Goal: Task Accomplishment & Management: Manage account settings

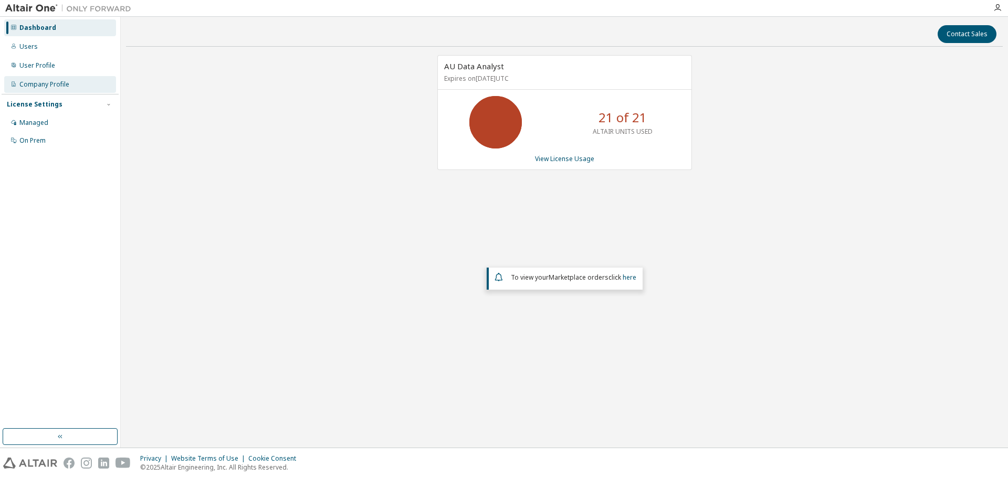
click at [41, 87] on div "Company Profile" at bounding box center [44, 84] width 50 height 8
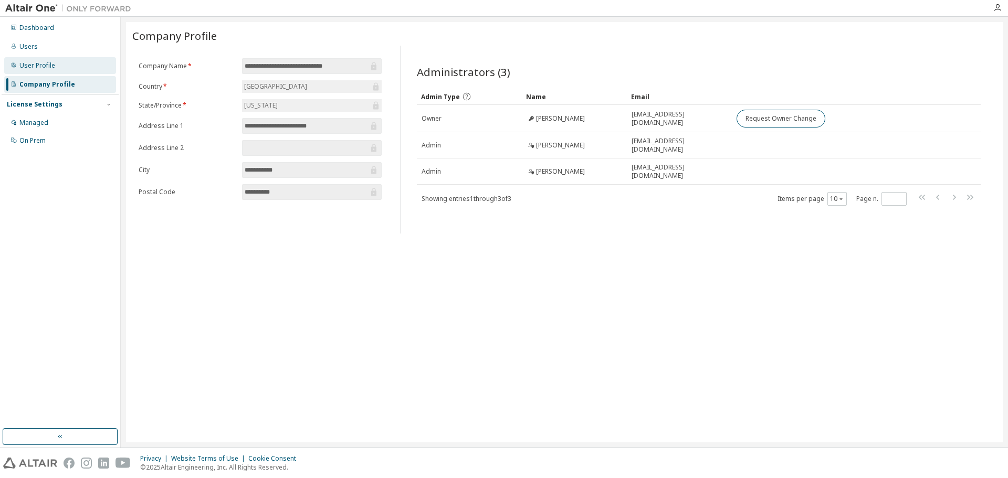
click at [48, 68] on div "User Profile" at bounding box center [37, 65] width 36 height 8
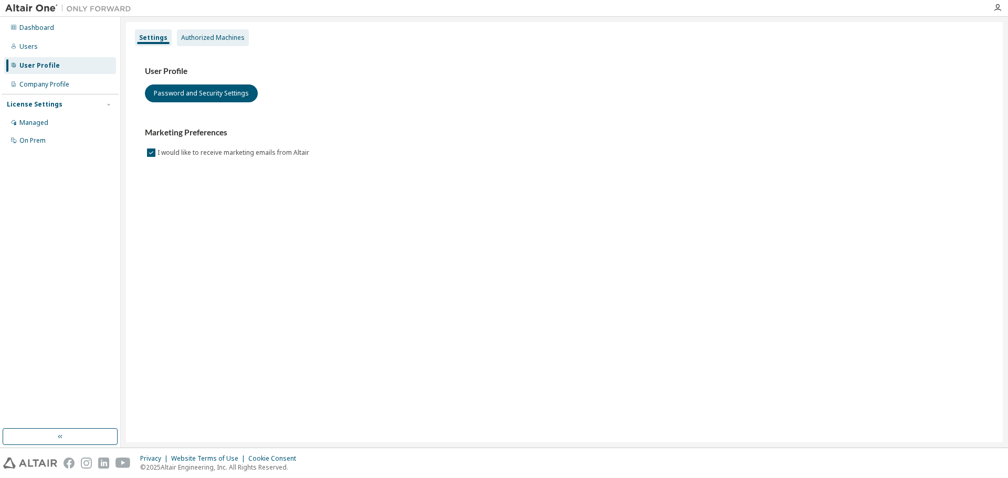
click at [193, 39] on div "Authorized Machines" at bounding box center [213, 38] width 64 height 8
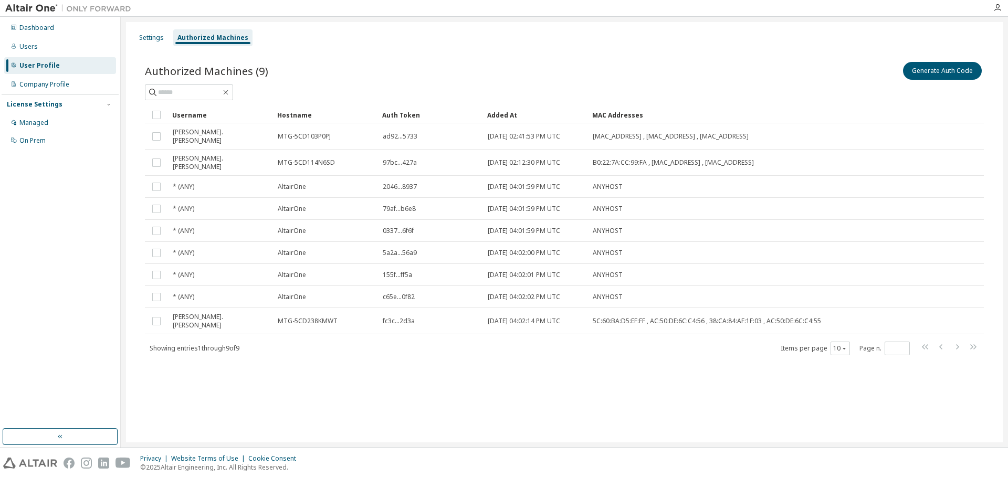
click at [410, 408] on div "Settings Authorized Machines Authorized Machines (9) Generate Auth Code Clear L…" at bounding box center [564, 232] width 877 height 421
click at [920, 73] on button "Generate Auth Code" at bounding box center [942, 71] width 79 height 18
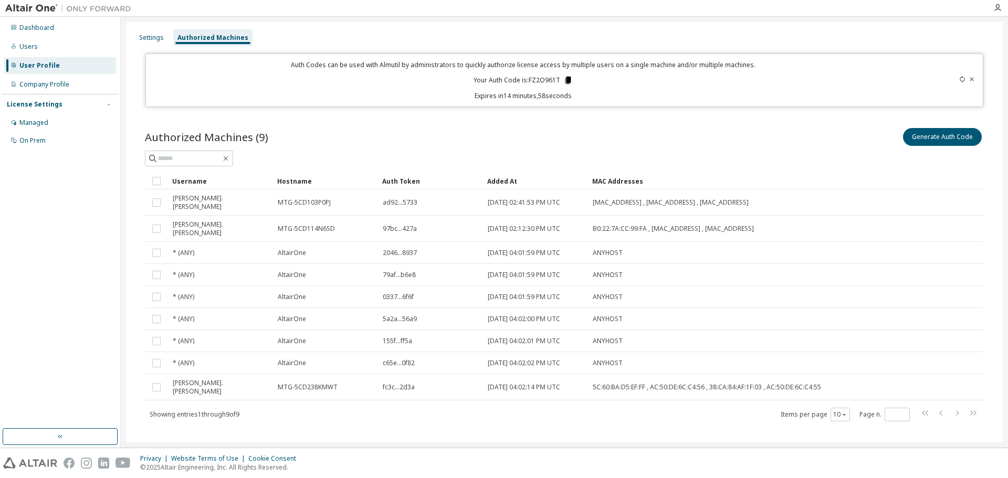
click at [568, 82] on icon at bounding box center [569, 80] width 6 height 7
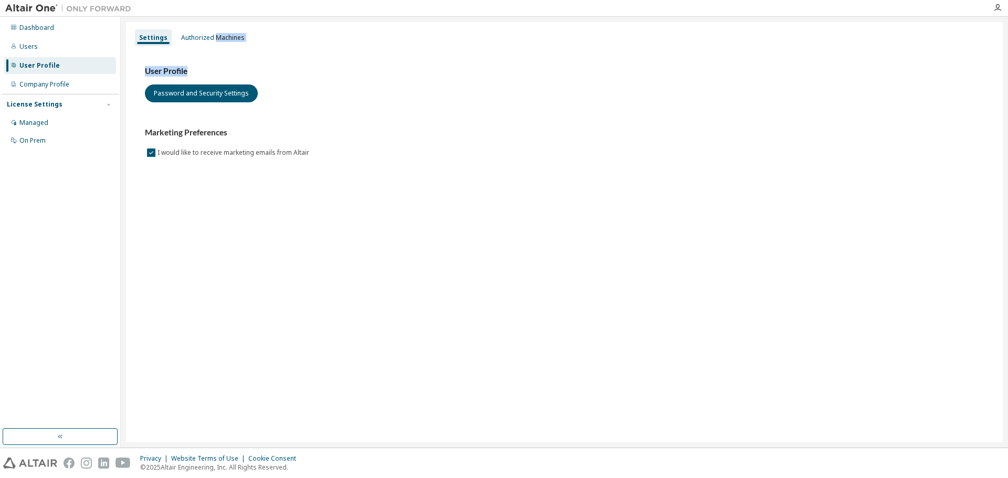
click at [212, 46] on div "Settings Authorized Machines User Profile Password and Security Settings Market…" at bounding box center [564, 232] width 877 height 421
click at [213, 41] on div "Authorized Machines" at bounding box center [213, 38] width 64 height 8
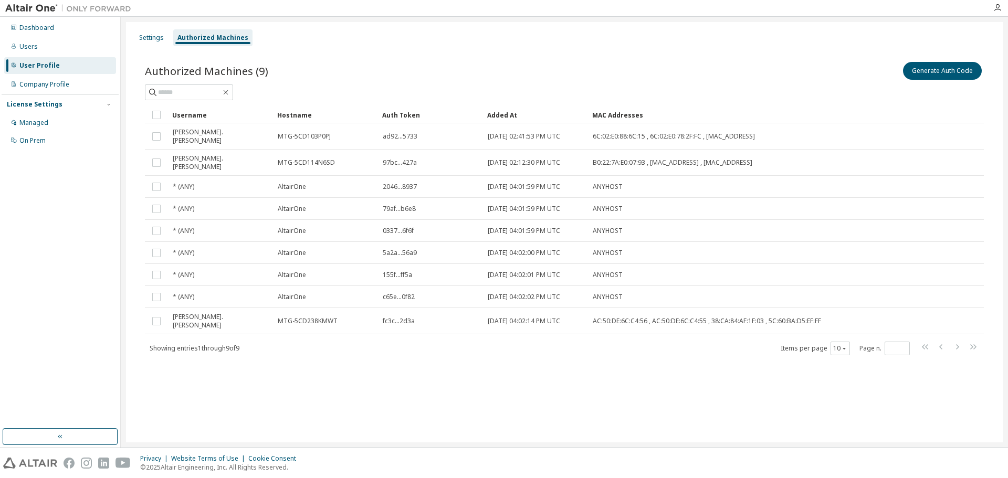
click at [458, 390] on div "Settings Authorized Machines Authorized Machines (9) Generate Auth Code Clear L…" at bounding box center [564, 232] width 877 height 421
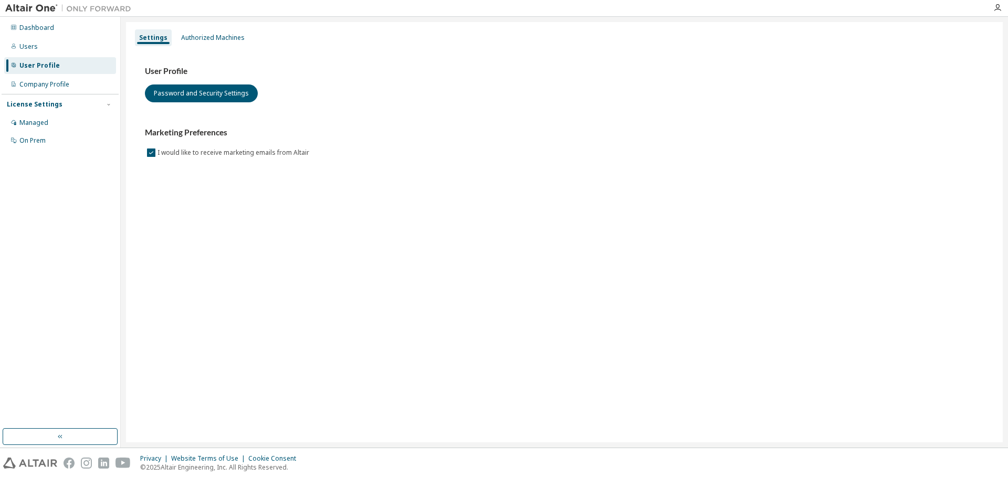
click at [211, 29] on div "Settings Authorized Machines User Profile Password and Security Settings Market…" at bounding box center [564, 232] width 877 height 421
click at [211, 34] on div "Authorized Machines" at bounding box center [213, 38] width 64 height 8
click at [202, 35] on div "Authorized Machines" at bounding box center [213, 38] width 64 height 8
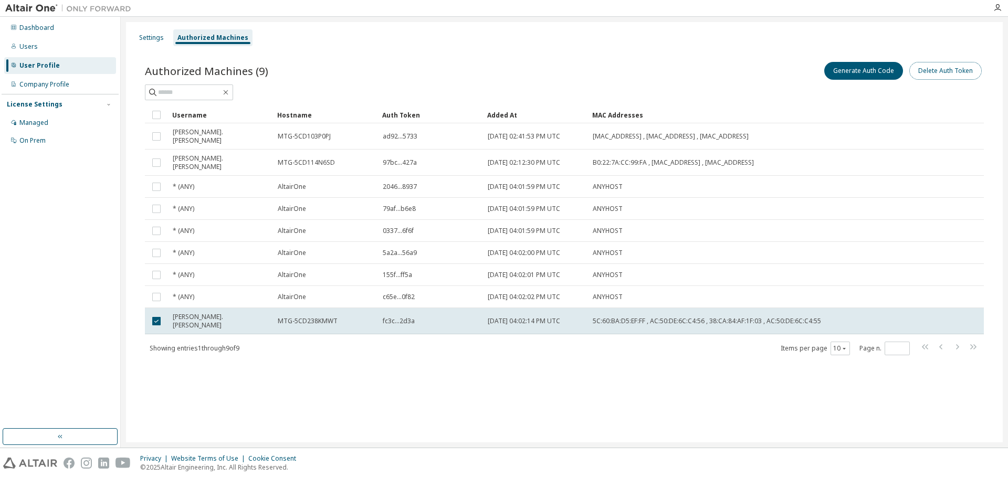
click at [917, 68] on button "Delete Auth Token" at bounding box center [945, 71] width 72 height 18
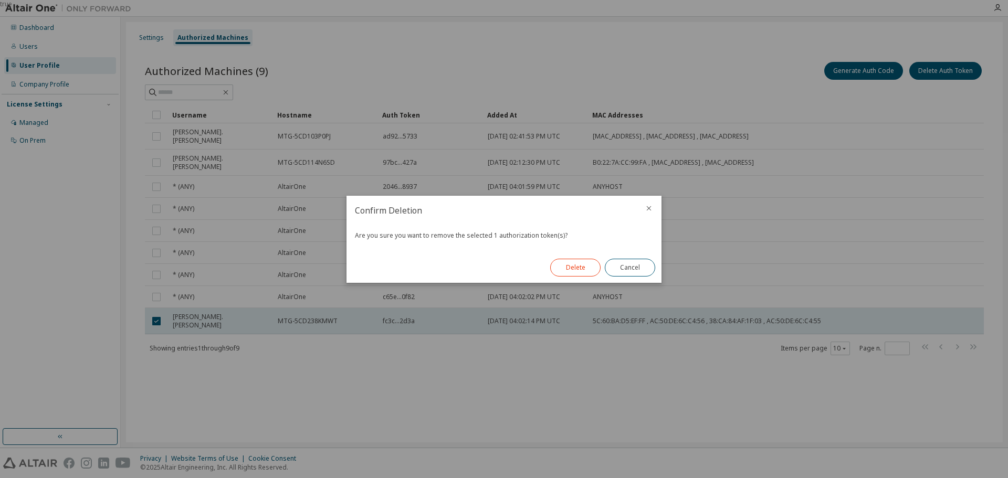
click at [580, 265] on button "Delete" at bounding box center [575, 268] width 50 height 18
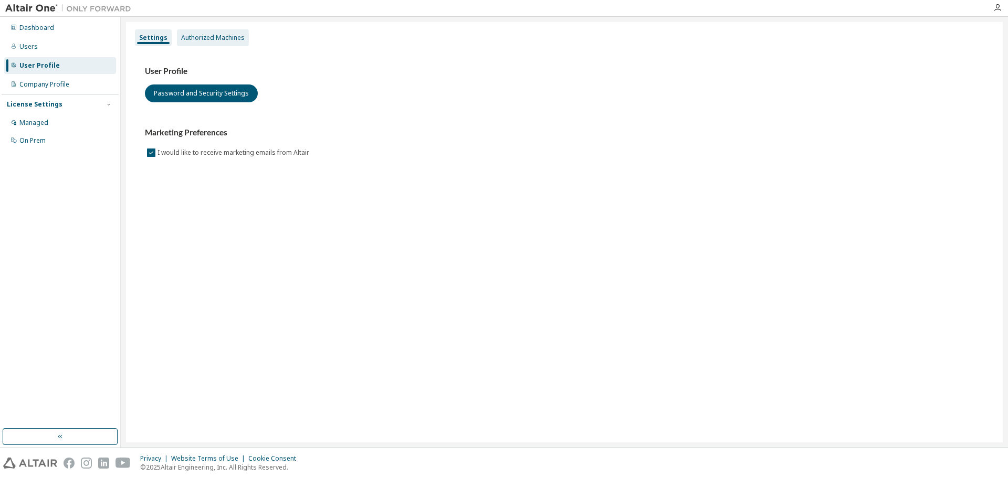
click at [197, 44] on div "Authorized Machines" at bounding box center [213, 37] width 72 height 17
click at [193, 29] on div "Settings Authorized Machines" at bounding box center [564, 37] width 864 height 19
click at [193, 33] on div "Authorized Machines" at bounding box center [213, 37] width 72 height 17
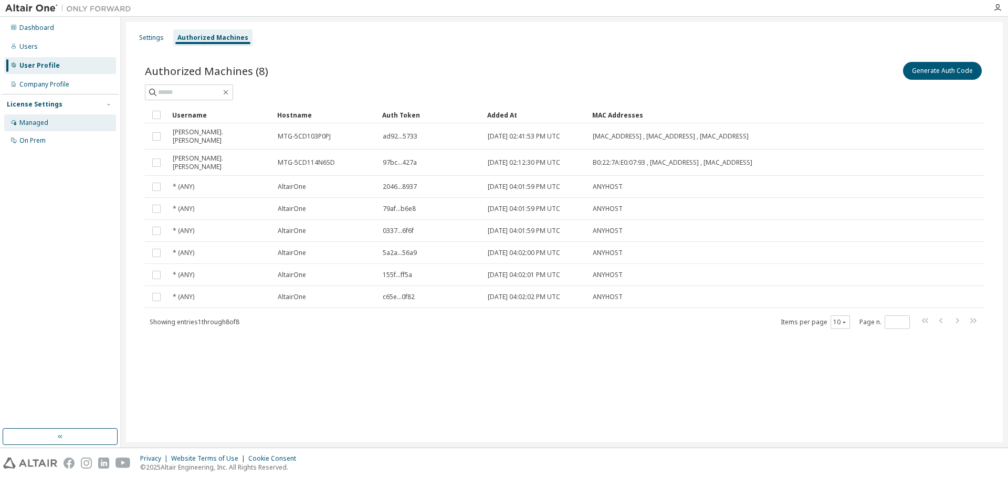
click at [48, 120] on div "Managed" at bounding box center [60, 122] width 112 height 17
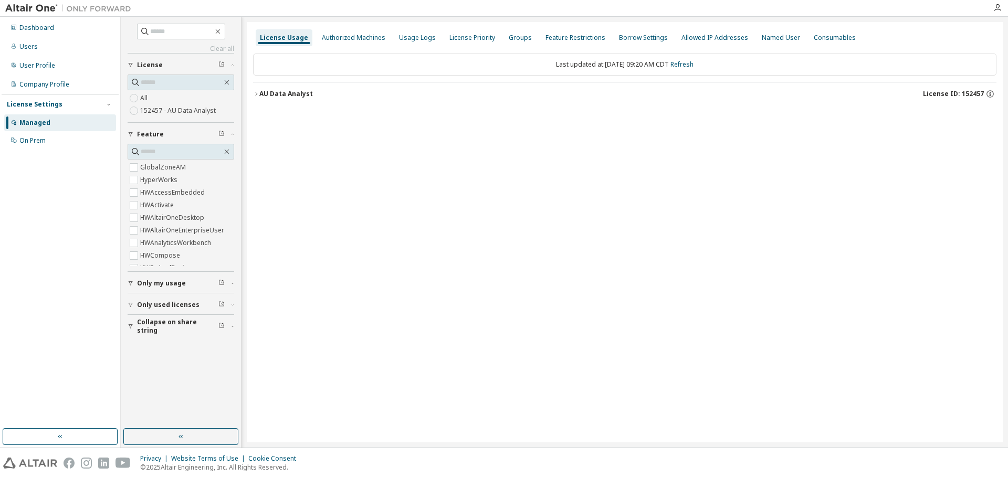
click at [257, 92] on icon "button" at bounding box center [256, 94] width 6 height 6
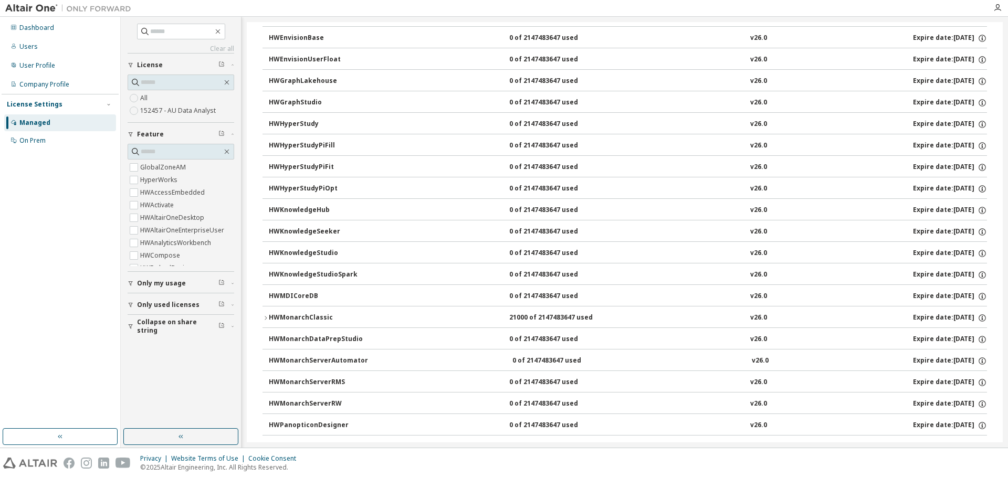
scroll to position [315, 0]
click at [264, 316] on icon "button" at bounding box center [266, 317] width 6 height 6
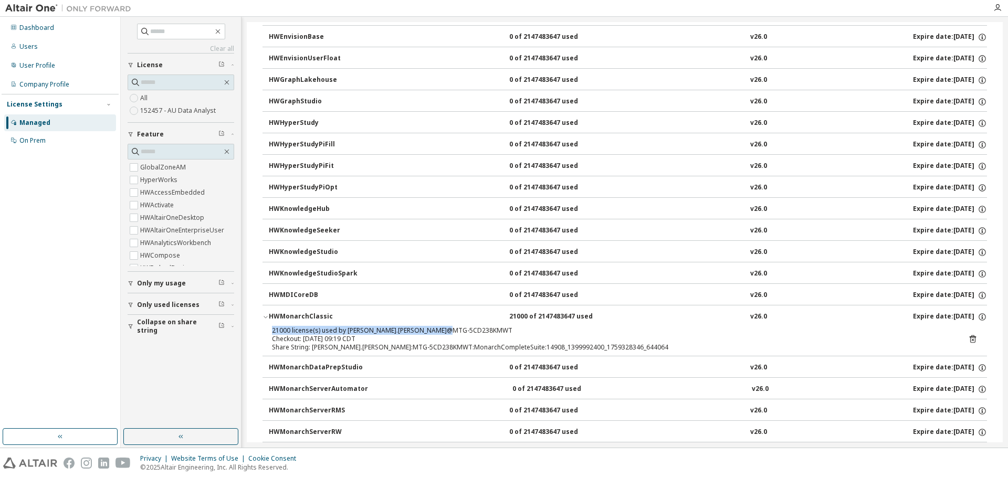
drag, startPoint x: 447, startPoint y: 329, endPoint x: 267, endPoint y: 329, distance: 180.1
click at [267, 329] on div "21000 license(s) used by clarissa.vela@MTG-5CD238KMWT Checkout: 2025-10-01 09:1…" at bounding box center [625, 341] width 725 height 29
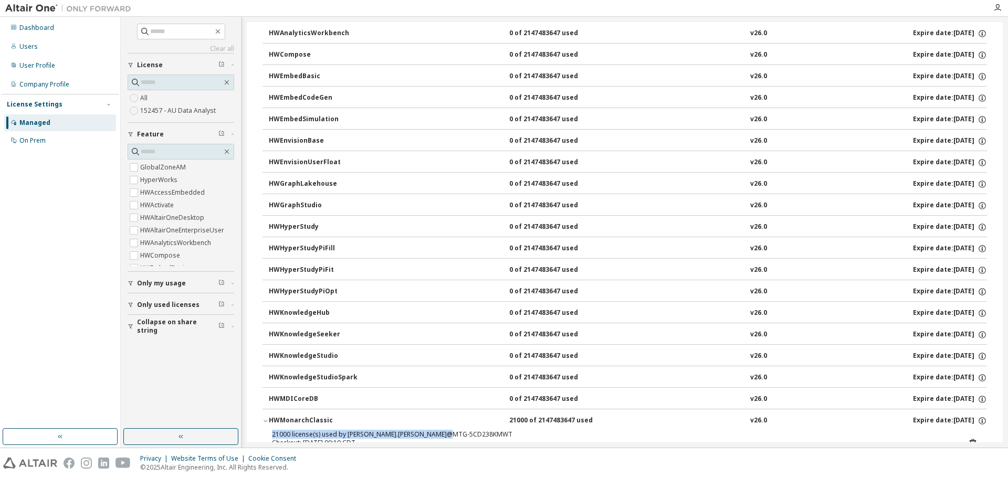
scroll to position [263, 0]
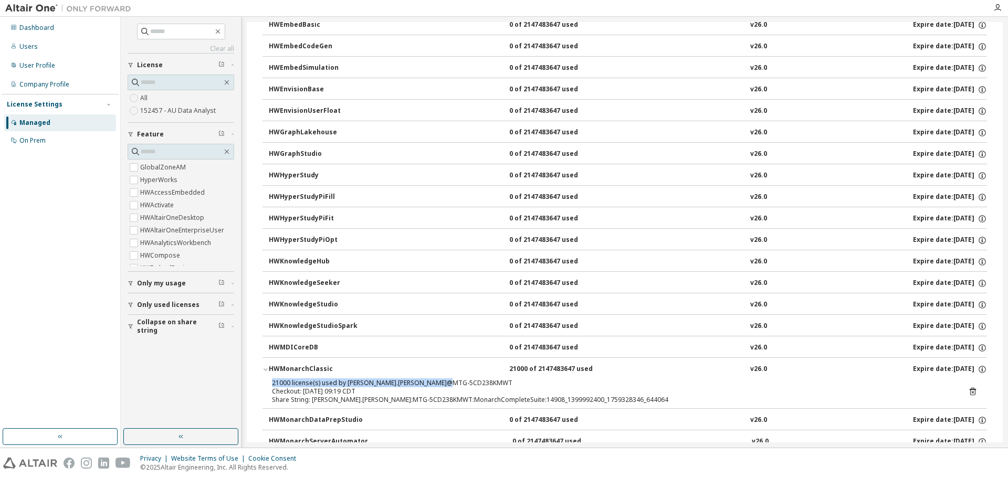
click at [442, 386] on div "21000 license(s) used by clarissa.vela@MTG-5CD238KMWT" at bounding box center [612, 383] width 681 height 8
drag, startPoint x: 445, startPoint y: 385, endPoint x: 344, endPoint y: 383, distance: 100.8
click at [344, 383] on div "21000 license(s) used by clarissa.vela@MTG-5CD238KMWT" at bounding box center [612, 383] width 681 height 8
click at [431, 385] on div "21000 license(s) used by clarissa.vela@MTG-5CD238KMWT" at bounding box center [612, 383] width 681 height 8
drag, startPoint x: 459, startPoint y: 379, endPoint x: 420, endPoint y: 376, distance: 39.5
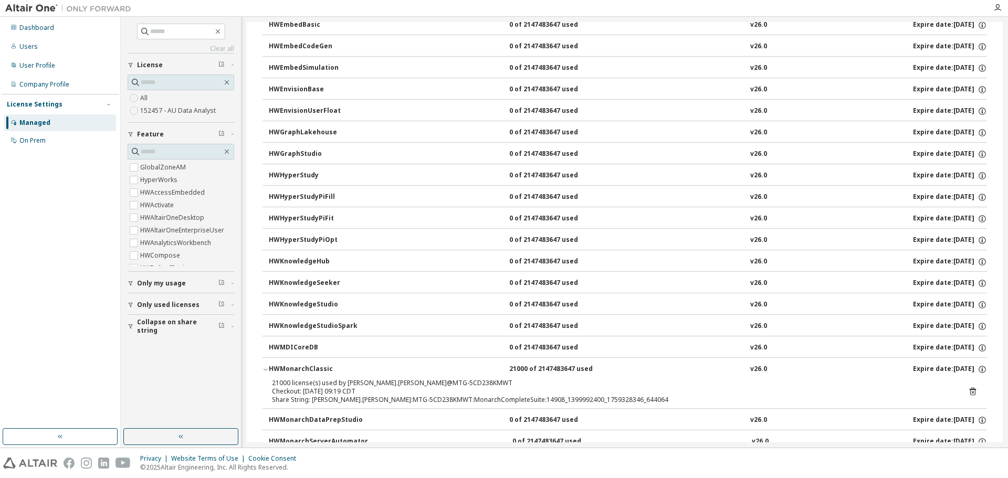
click at [420, 376] on button "HWMonarchClassic 21000 of 2147483647 used v26.0 Expire date: 2026-09-06" at bounding box center [625, 369] width 725 height 23
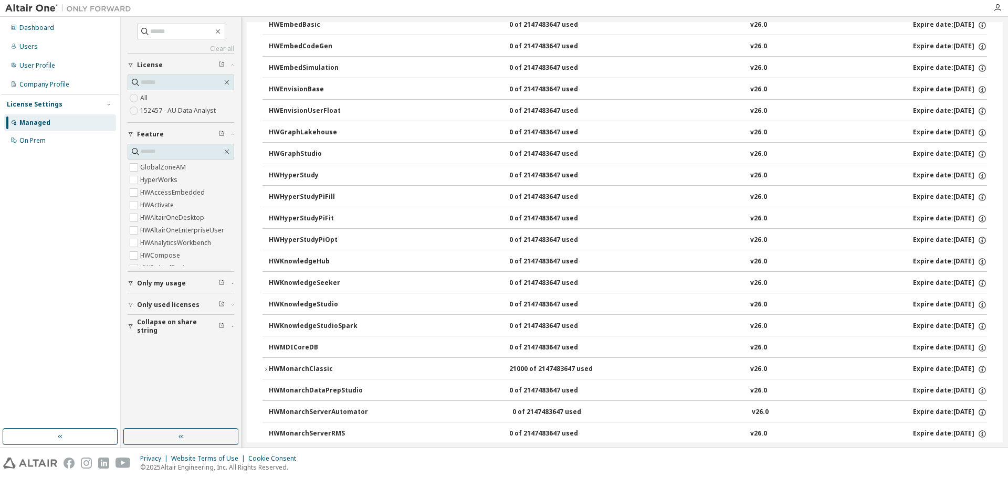
click at [441, 368] on div "HWMonarchClassic 21000 of 2147483647 used v26.0 Expire date: 2026-09-06" at bounding box center [628, 369] width 718 height 9
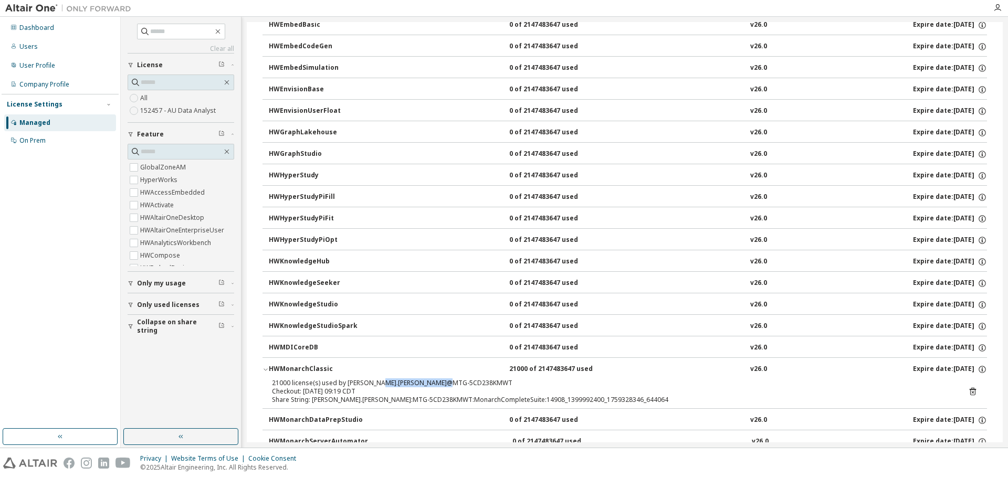
drag, startPoint x: 444, startPoint y: 383, endPoint x: 371, endPoint y: 383, distance: 72.5
click at [371, 383] on div "21000 license(s) used by clarissa.vela@MTG-5CD238KMWT" at bounding box center [612, 383] width 681 height 8
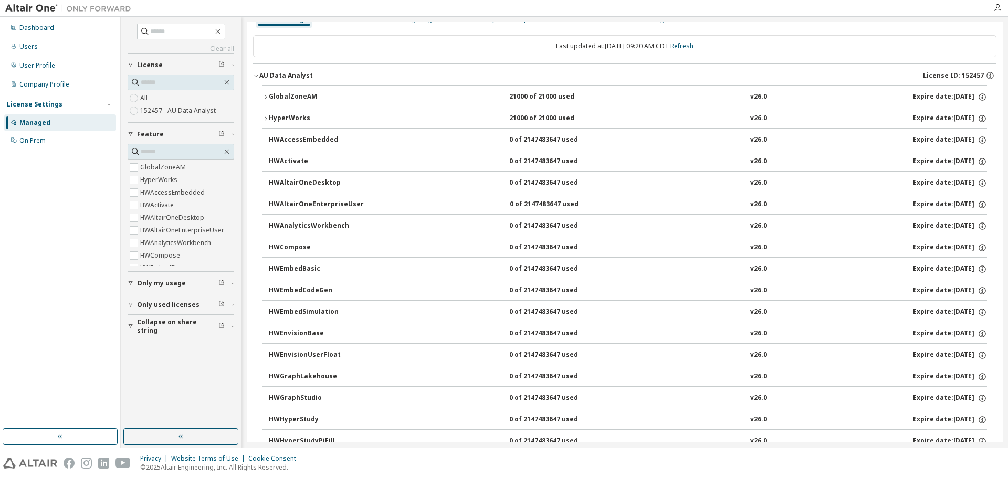
scroll to position [0, 0]
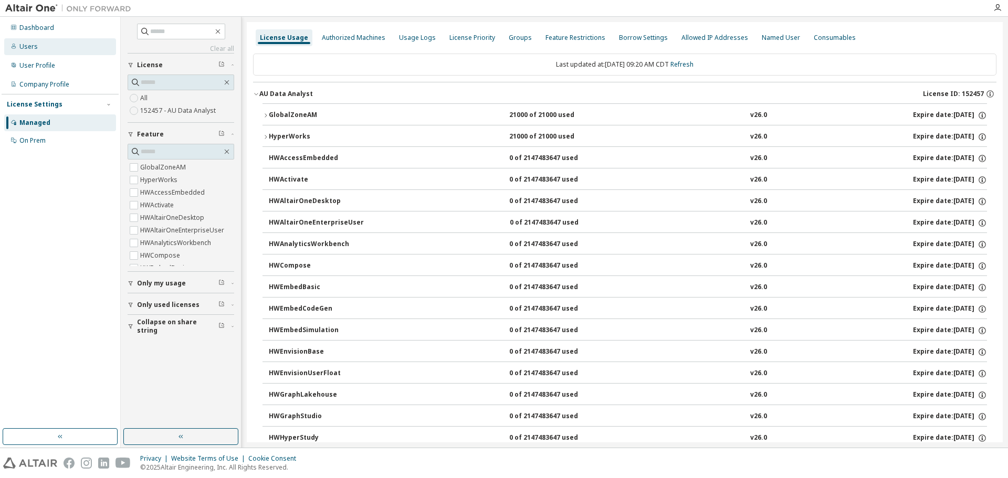
click at [33, 45] on div "Users" at bounding box center [28, 47] width 18 height 8
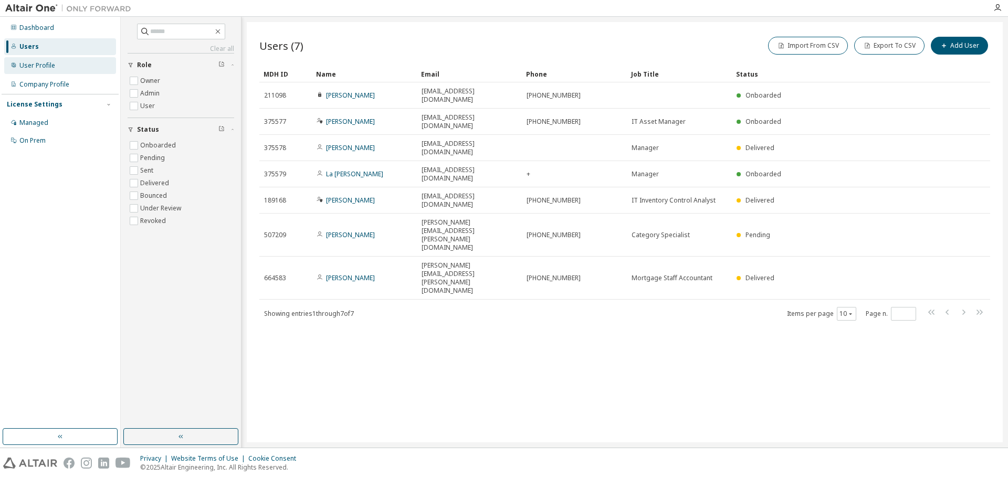
click at [38, 64] on div "User Profile" at bounding box center [37, 65] width 36 height 8
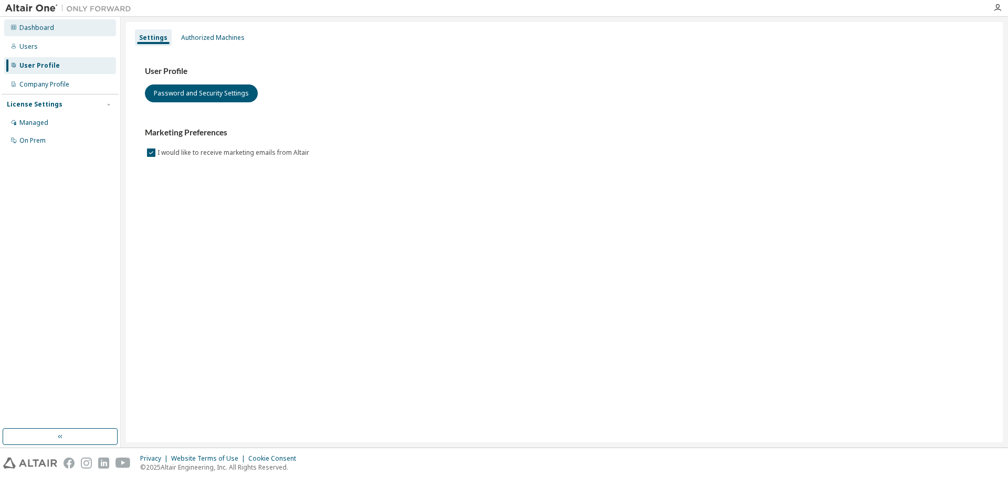
click at [44, 25] on div "Dashboard" at bounding box center [36, 28] width 35 height 8
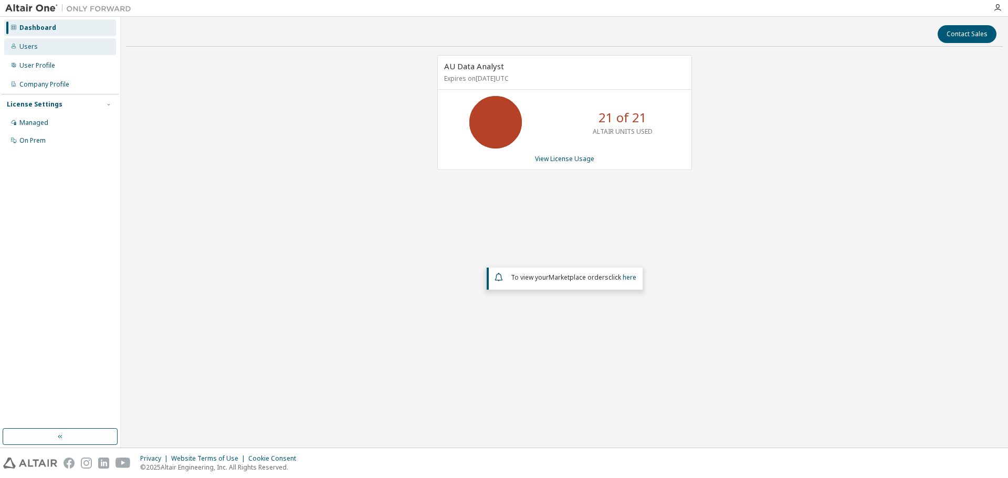
click at [65, 51] on div "Users" at bounding box center [60, 46] width 112 height 17
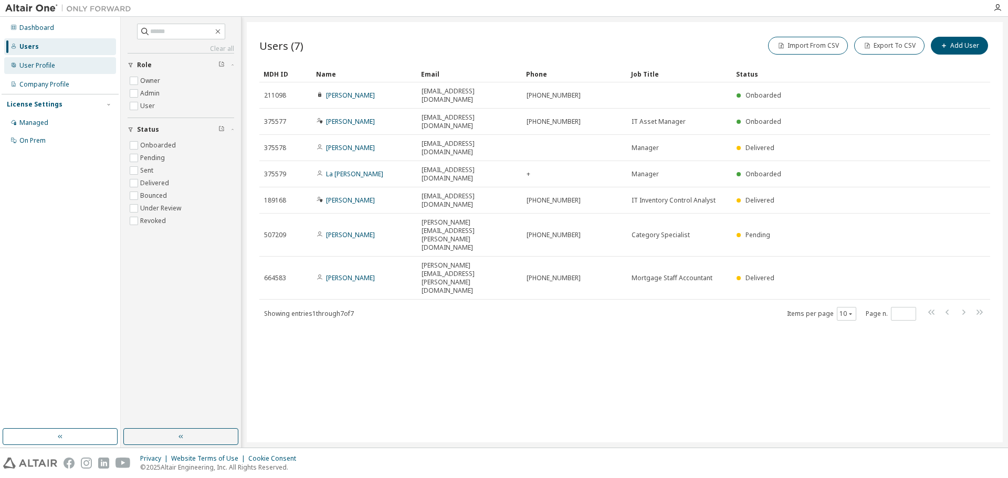
click at [38, 66] on div "User Profile" at bounding box center [37, 65] width 36 height 8
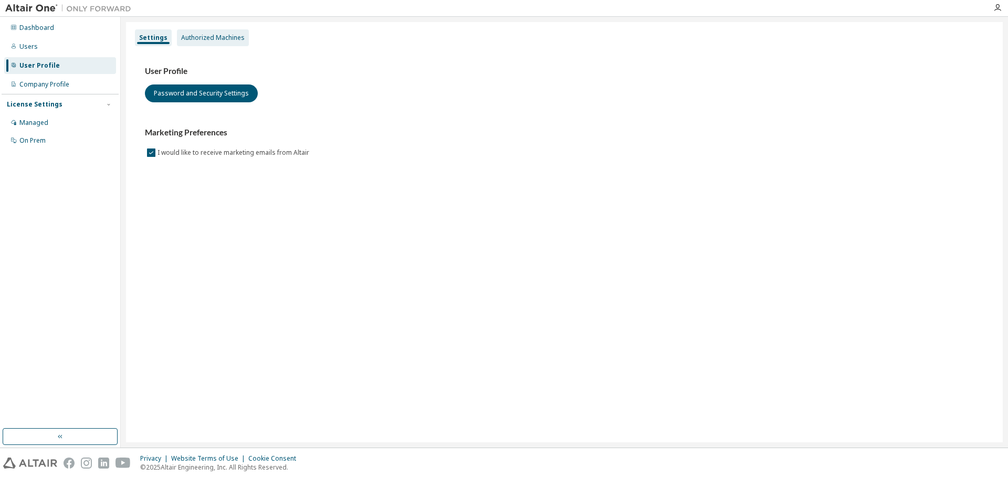
click at [224, 36] on div "Authorized Machines" at bounding box center [213, 38] width 64 height 8
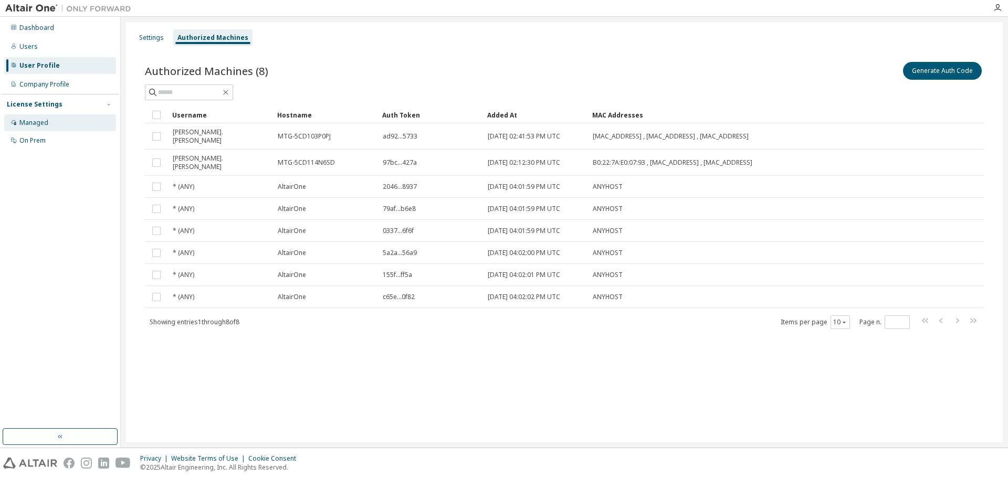
click at [36, 122] on div "Managed" at bounding box center [33, 123] width 29 height 8
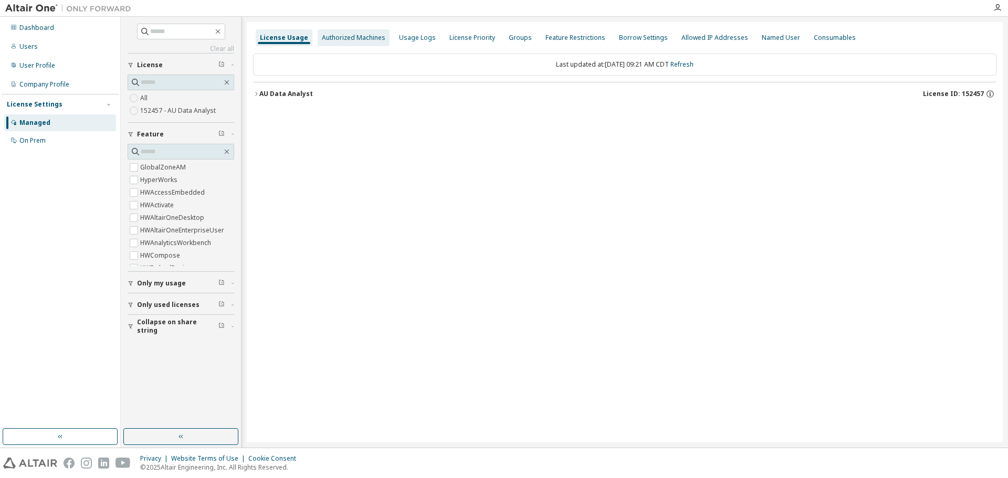
click at [363, 35] on div "Authorized Machines" at bounding box center [354, 38] width 64 height 8
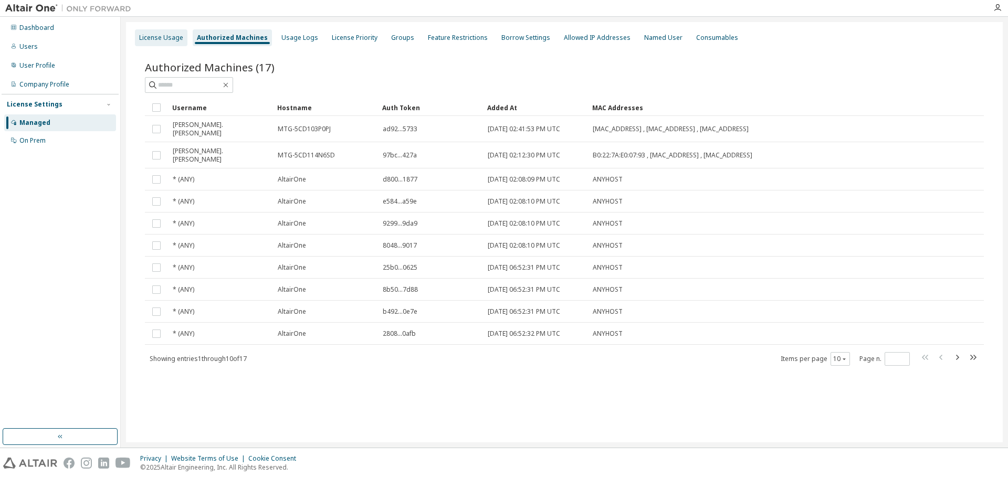
click at [159, 37] on div "License Usage" at bounding box center [161, 38] width 44 height 8
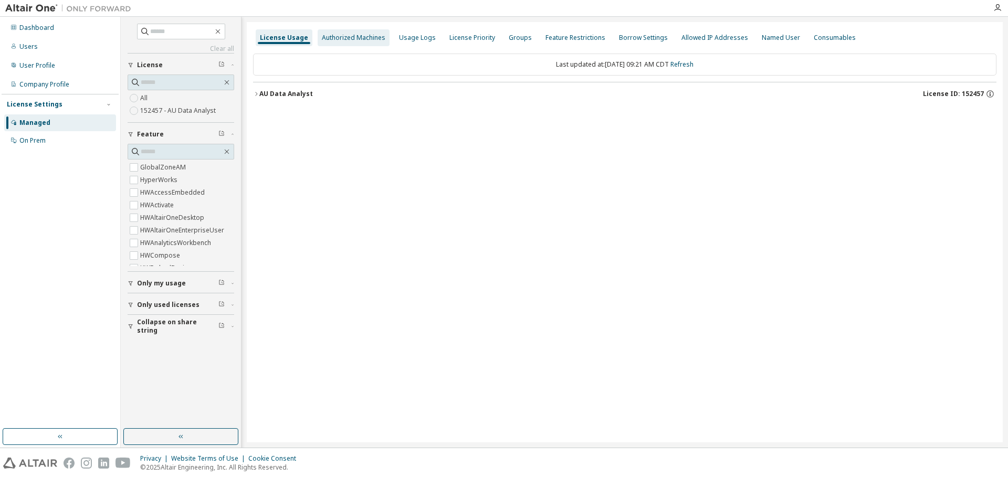
click at [339, 34] on div "Authorized Machines" at bounding box center [354, 38] width 64 height 8
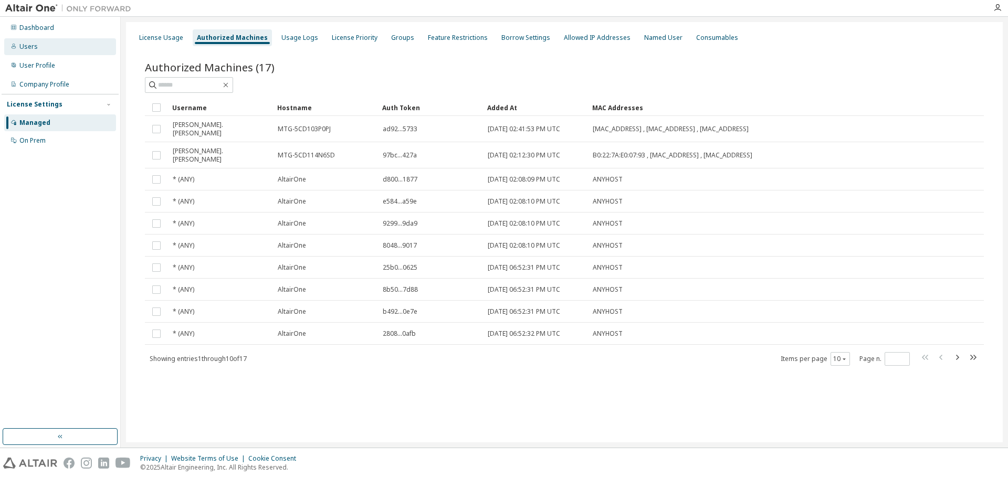
click at [40, 49] on div "Users" at bounding box center [60, 46] width 112 height 17
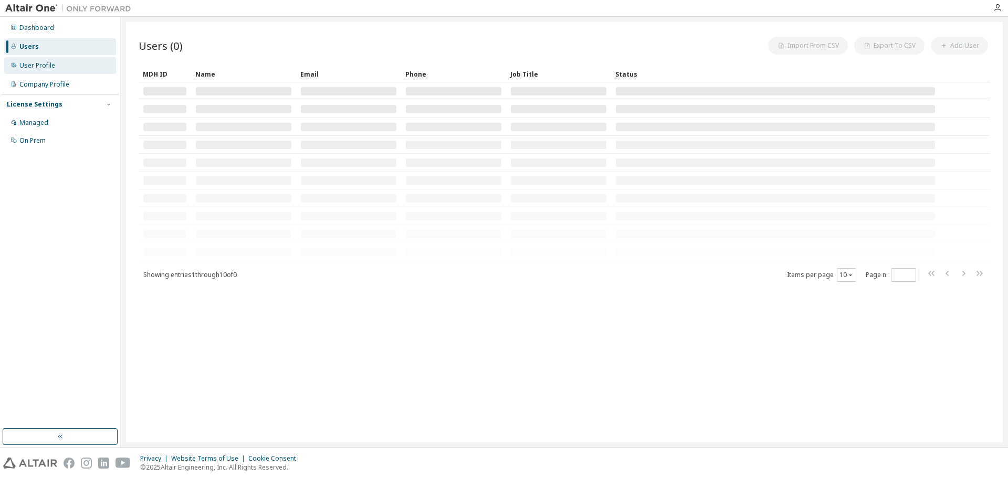
click at [39, 71] on div "User Profile" at bounding box center [60, 65] width 112 height 17
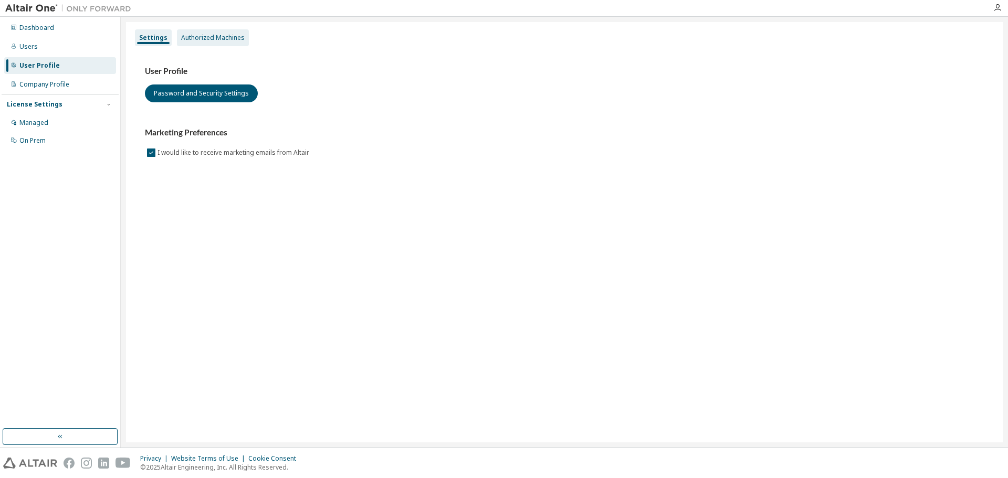
click at [228, 35] on div "Authorized Machines" at bounding box center [213, 38] width 64 height 8
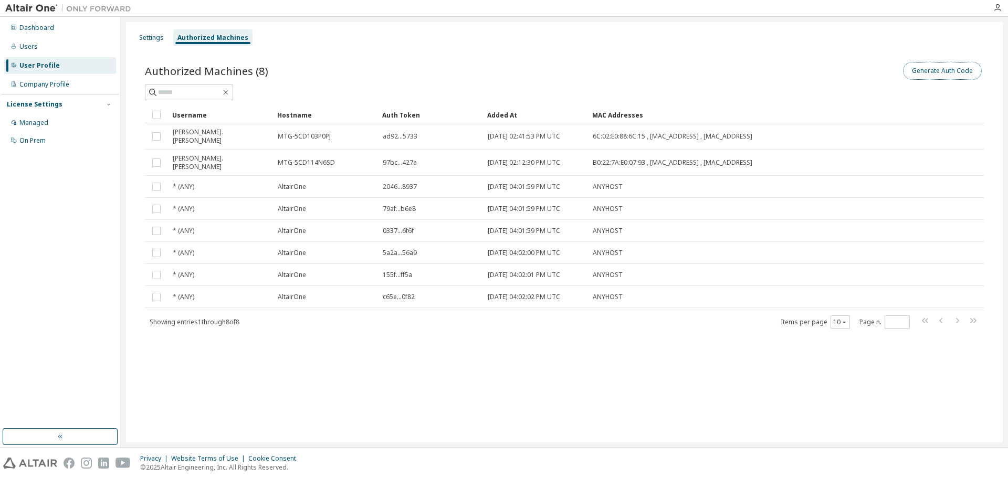
click at [945, 68] on button "Generate Auth Code" at bounding box center [942, 71] width 79 height 18
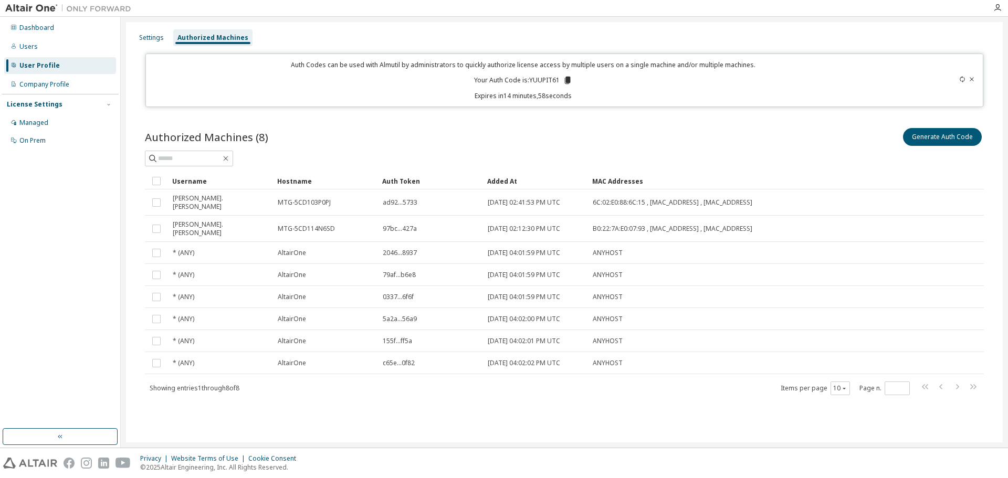
click at [570, 80] on icon at bounding box center [567, 80] width 9 height 9
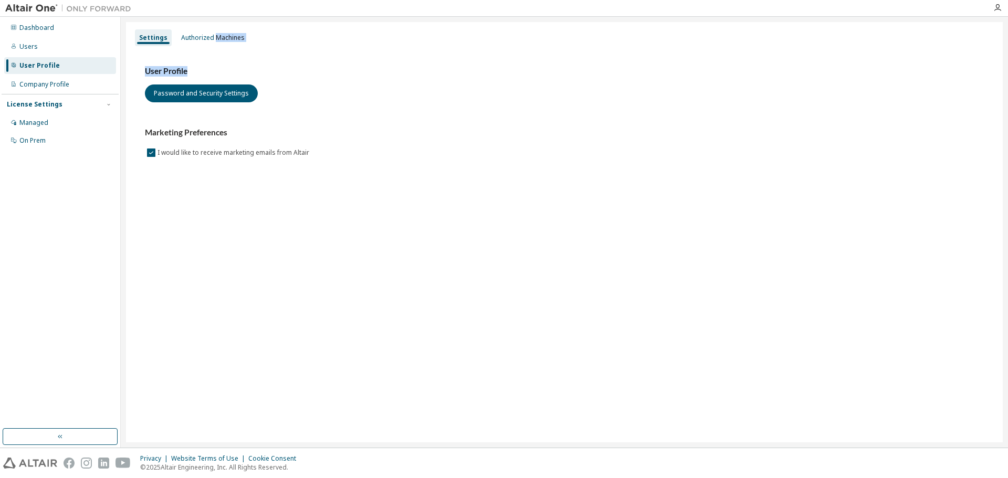
click at [212, 47] on div "Settings Authorized Machines User Profile Password and Security Settings Market…" at bounding box center [564, 232] width 877 height 421
click at [215, 36] on div "Authorized Machines" at bounding box center [213, 38] width 64 height 8
click at [196, 34] on div "Authorized Machines" at bounding box center [213, 38] width 64 height 8
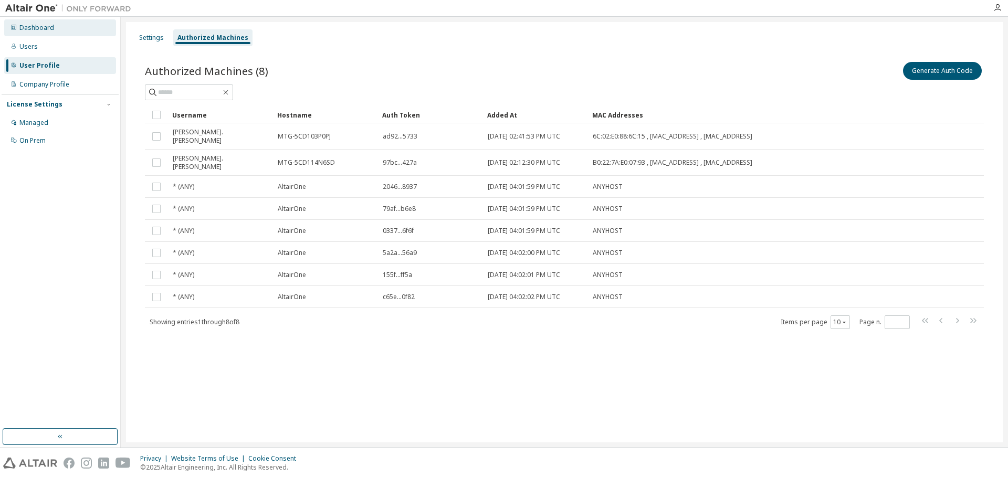
click at [51, 24] on div "Dashboard" at bounding box center [36, 28] width 35 height 8
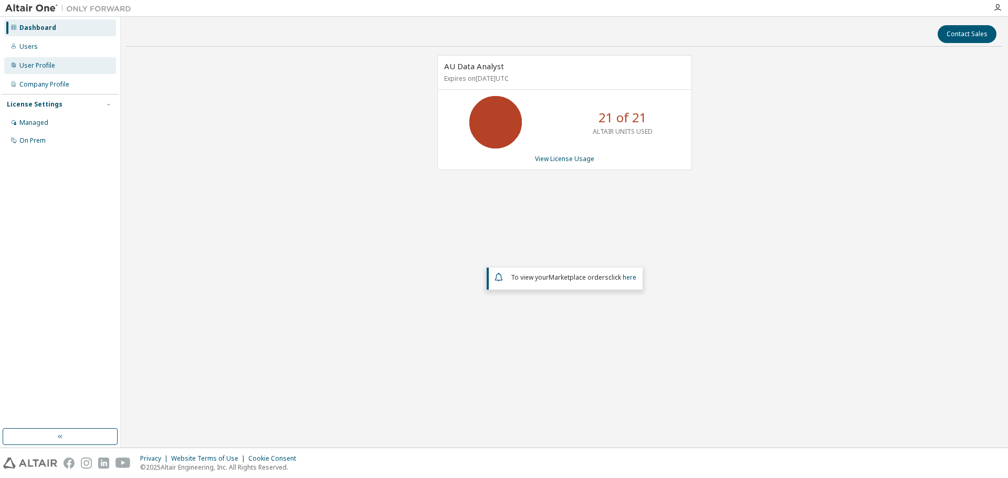
click at [59, 67] on div "User Profile" at bounding box center [60, 65] width 112 height 17
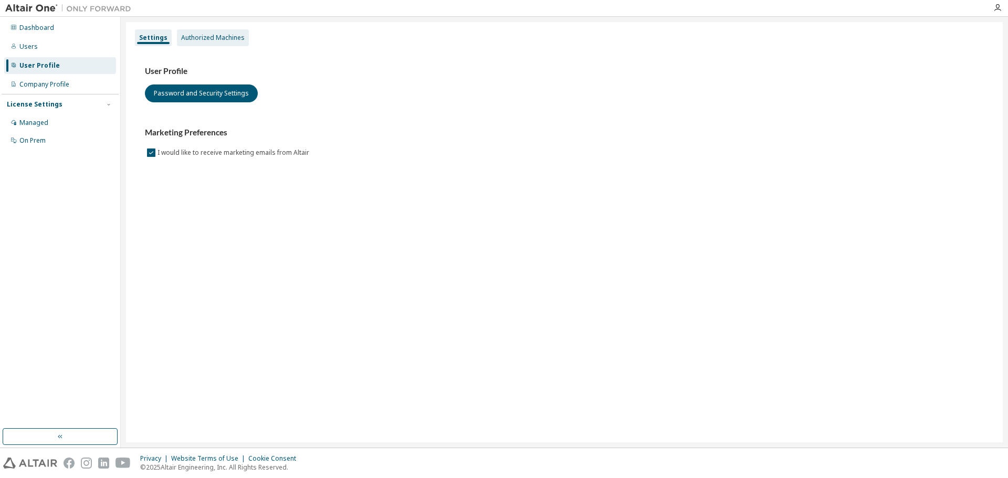
click at [202, 38] on div "Authorized Machines" at bounding box center [213, 38] width 64 height 8
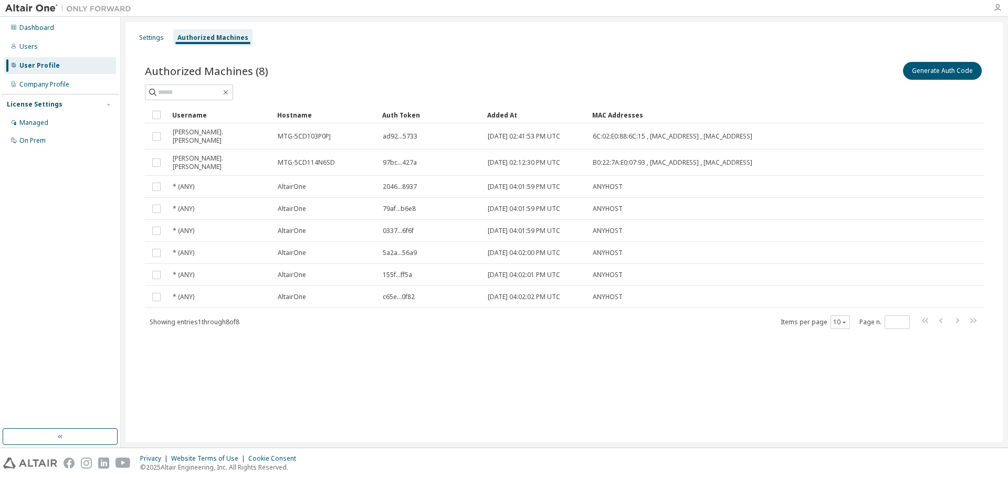
click at [997, 5] on icon "button" at bounding box center [997, 8] width 8 height 8
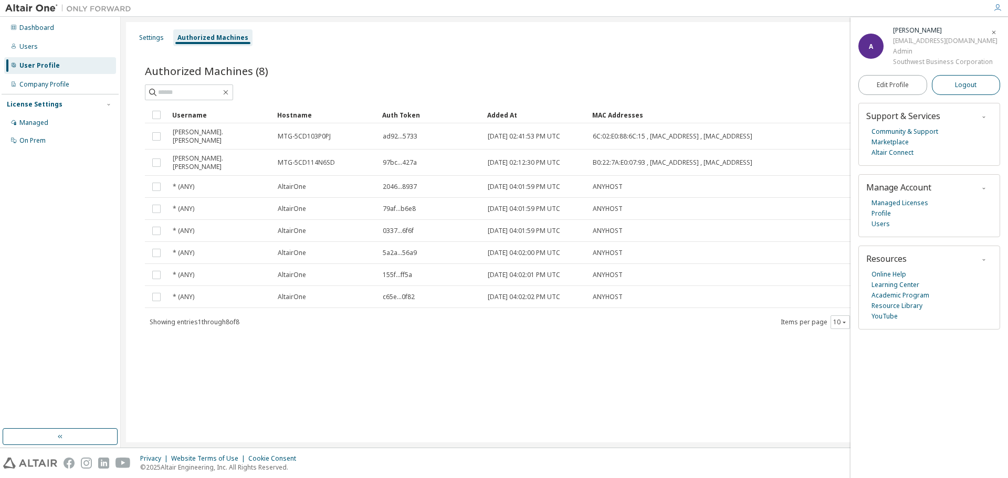
click at [958, 81] on span "Logout" at bounding box center [966, 85] width 22 height 11
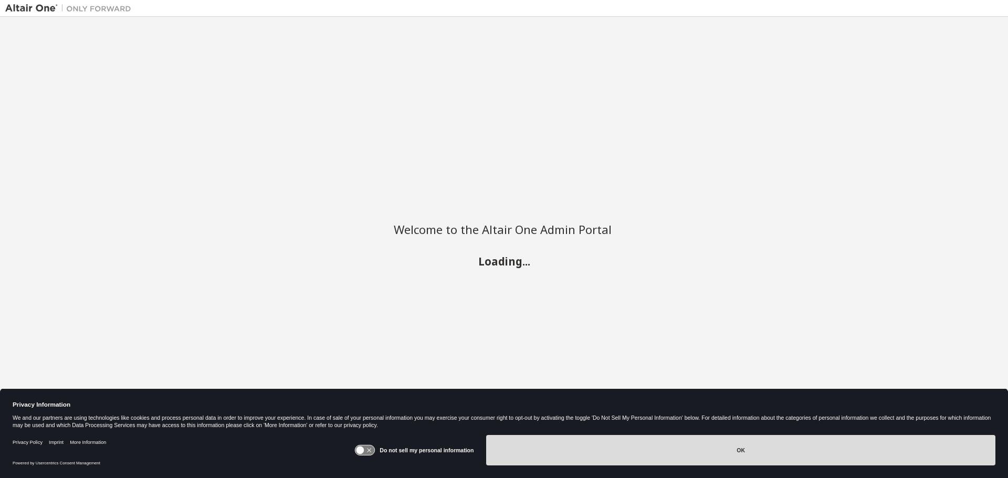
click at [744, 443] on button "OK" at bounding box center [740, 450] width 509 height 30
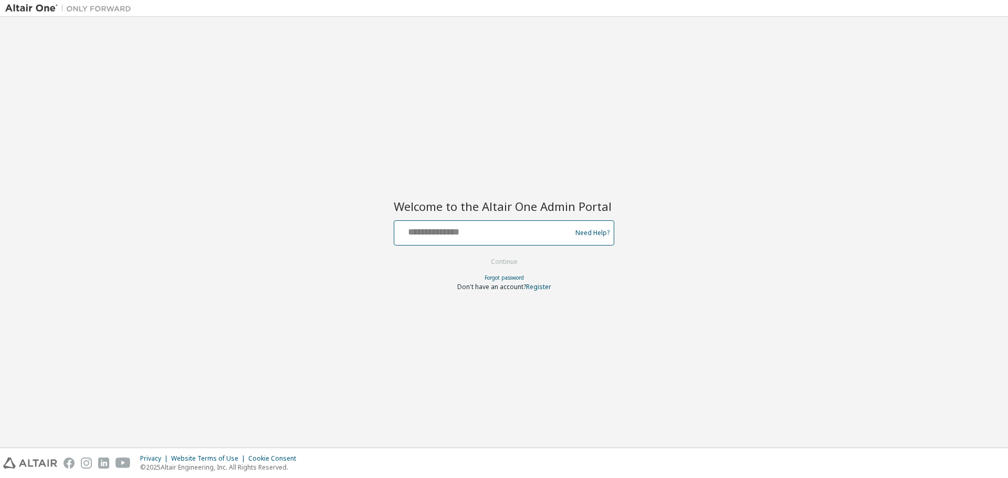
click at [497, 232] on input "text" at bounding box center [485, 230] width 172 height 15
type input "**********"
click at [505, 255] on button "Continue" at bounding box center [504, 262] width 49 height 16
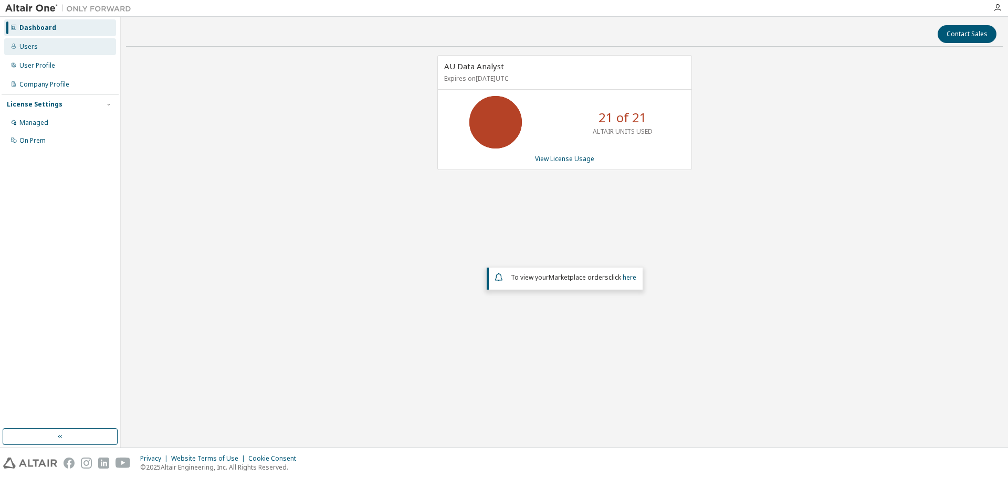
click at [39, 54] on div "Users" at bounding box center [60, 46] width 112 height 17
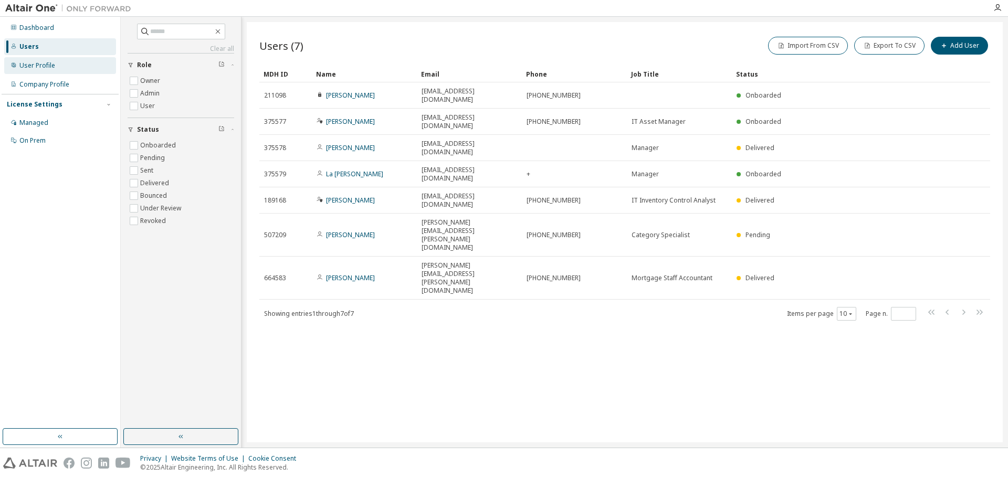
click at [39, 61] on div "User Profile" at bounding box center [37, 65] width 36 height 8
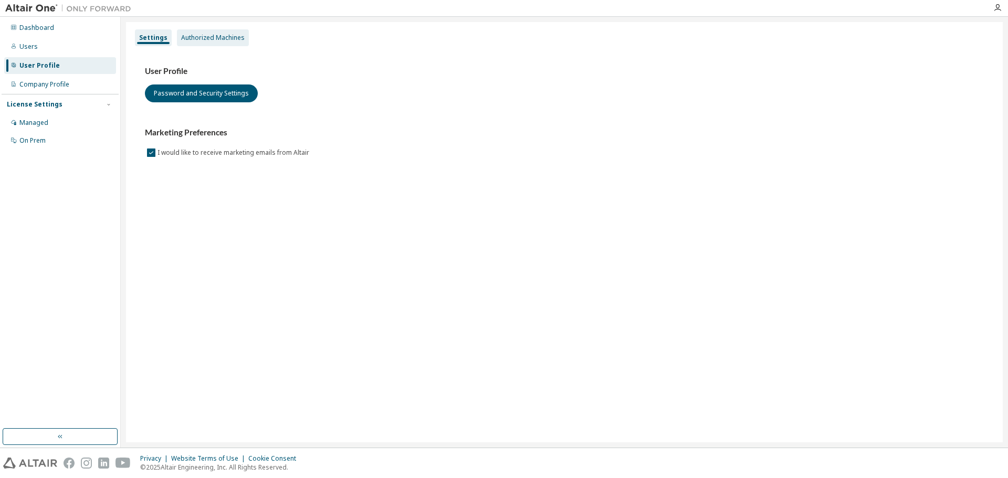
click at [202, 42] on div "Authorized Machines" at bounding box center [213, 37] width 72 height 17
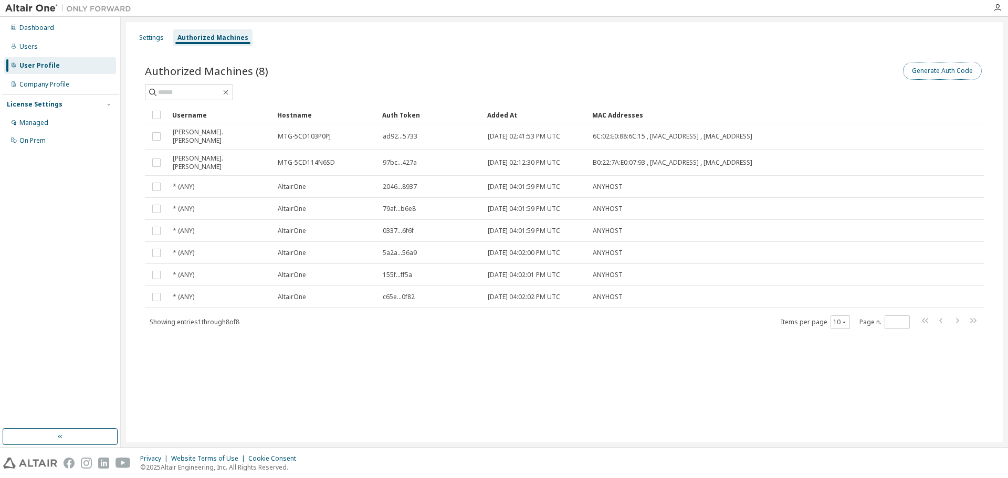
click at [924, 69] on button "Generate Auth Code" at bounding box center [942, 71] width 79 height 18
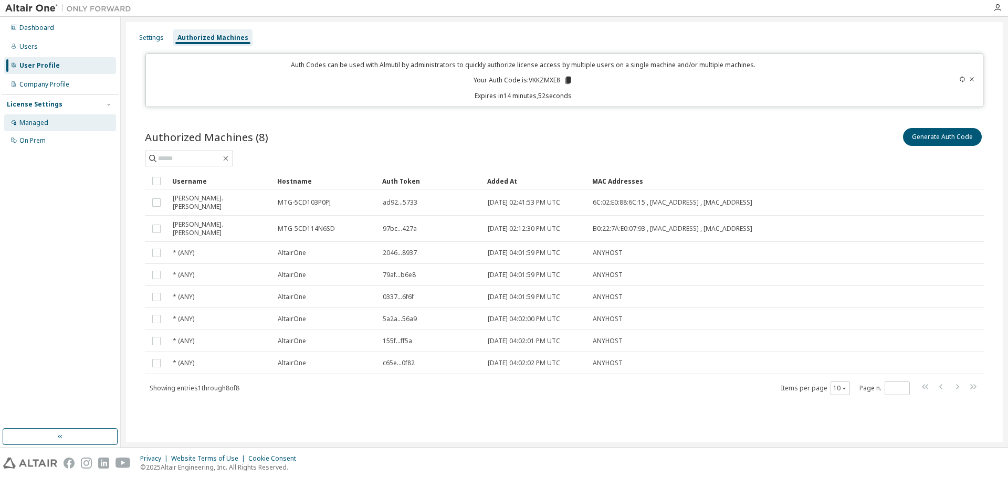
click at [36, 123] on div "Managed" at bounding box center [33, 123] width 29 height 8
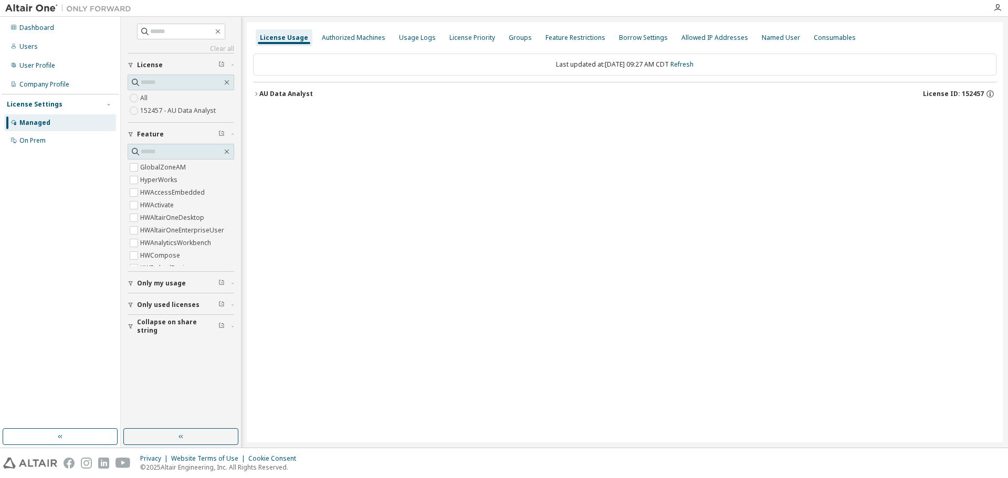
click at [254, 95] on icon "button" at bounding box center [256, 94] width 6 height 6
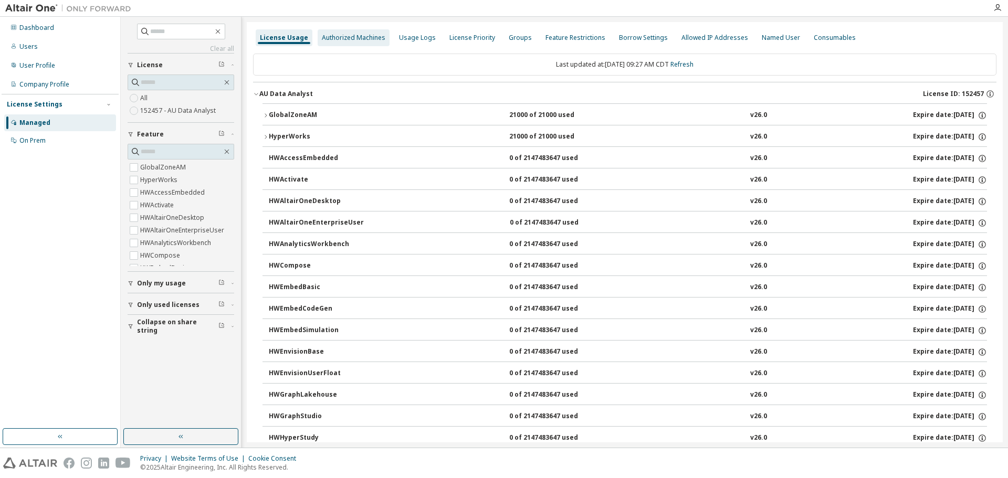
click at [344, 39] on div "Authorized Machines" at bounding box center [354, 38] width 64 height 8
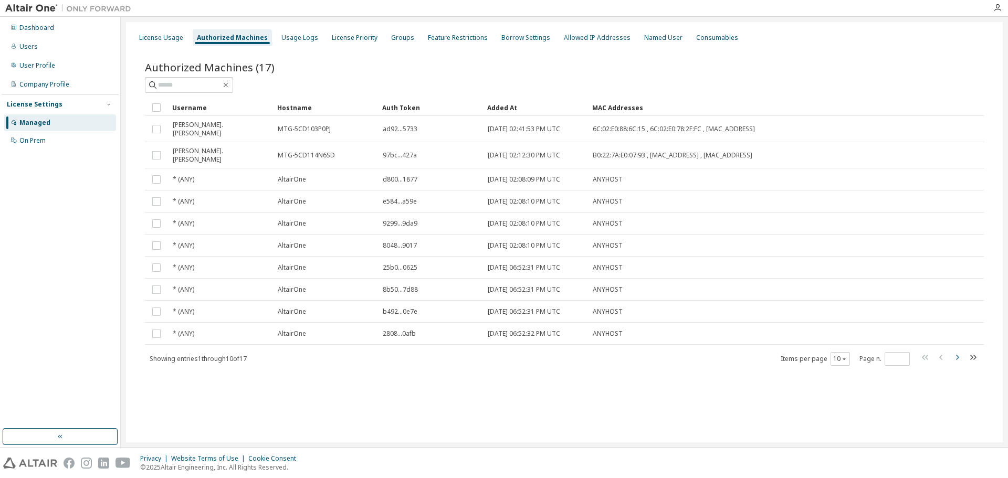
click at [961, 351] on icon "button" at bounding box center [957, 357] width 13 height 13
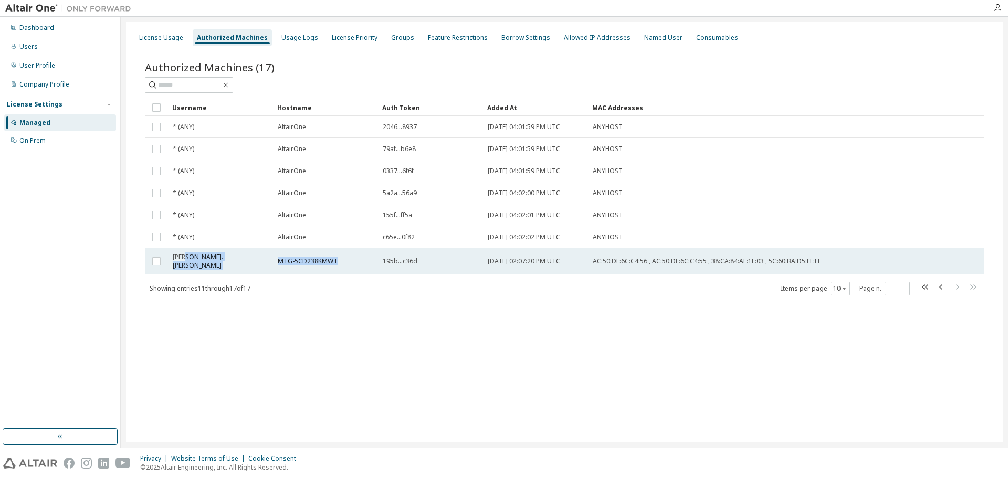
drag, startPoint x: 183, startPoint y: 260, endPoint x: 340, endPoint y: 256, distance: 157.6
click at [340, 256] on tr "[PERSON_NAME].[PERSON_NAME] MTG-5CD238KMWT 195b...c36d [DATE] 02:07:20 PM UTC A…" at bounding box center [564, 261] width 839 height 26
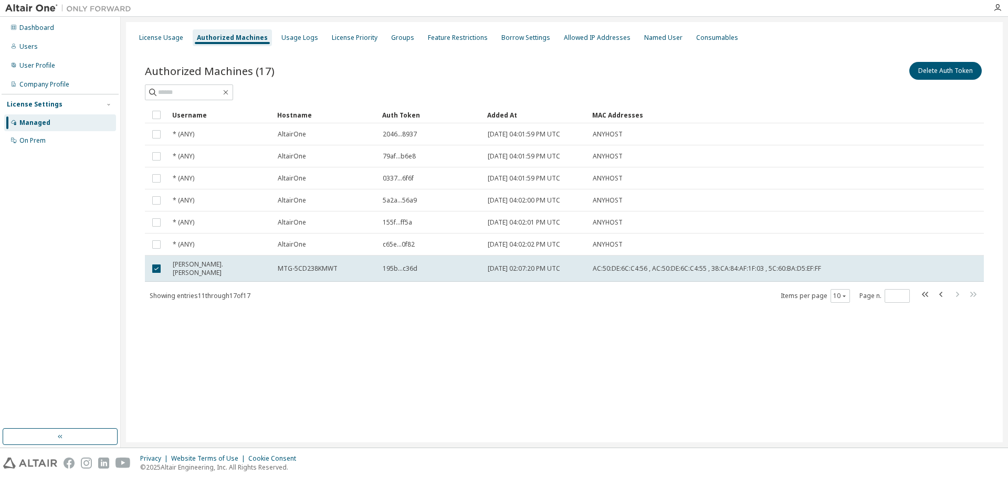
click at [336, 306] on div "Authorized Machines (17) Delete Auth Token Clear Load Save Save As Field Operat…" at bounding box center [564, 189] width 864 height 284
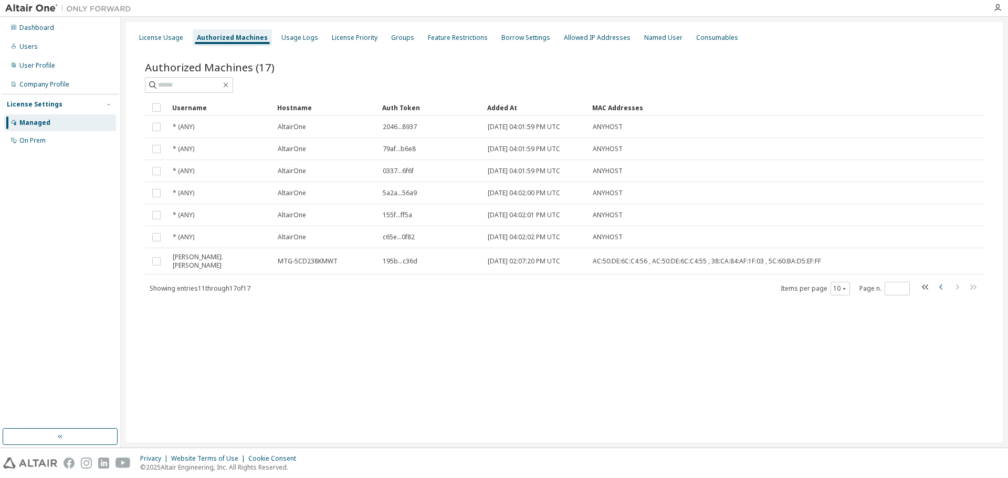
click at [943, 281] on icon "button" at bounding box center [941, 287] width 13 height 13
type input "*"
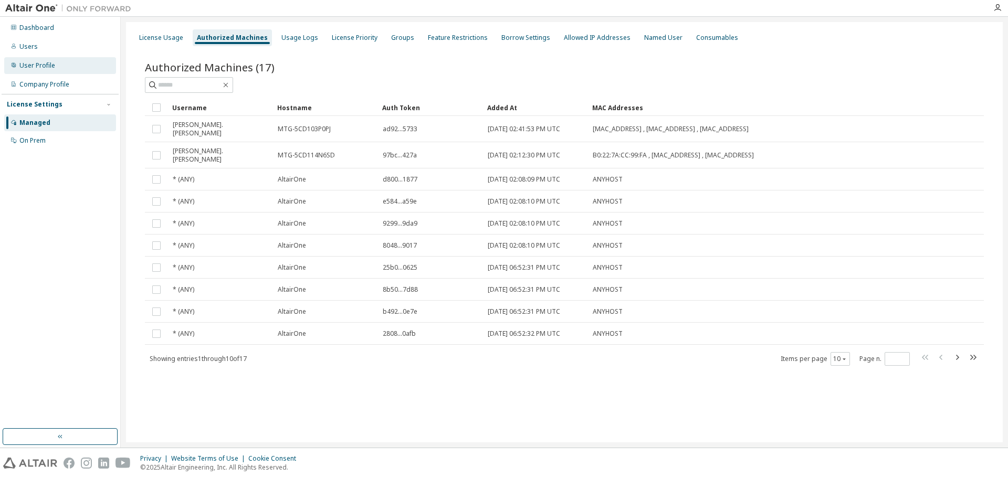
click at [75, 65] on div "User Profile" at bounding box center [60, 65] width 112 height 17
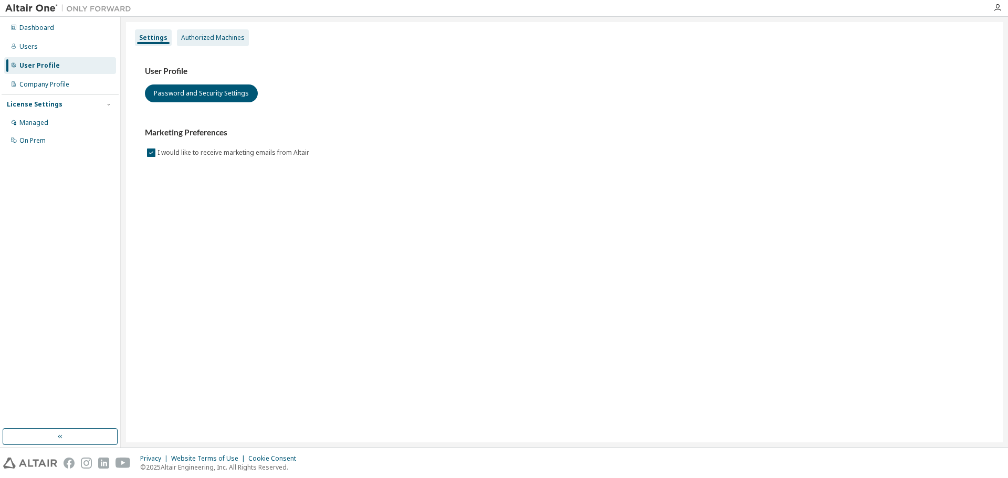
click at [200, 35] on div "Authorized Machines" at bounding box center [213, 38] width 64 height 8
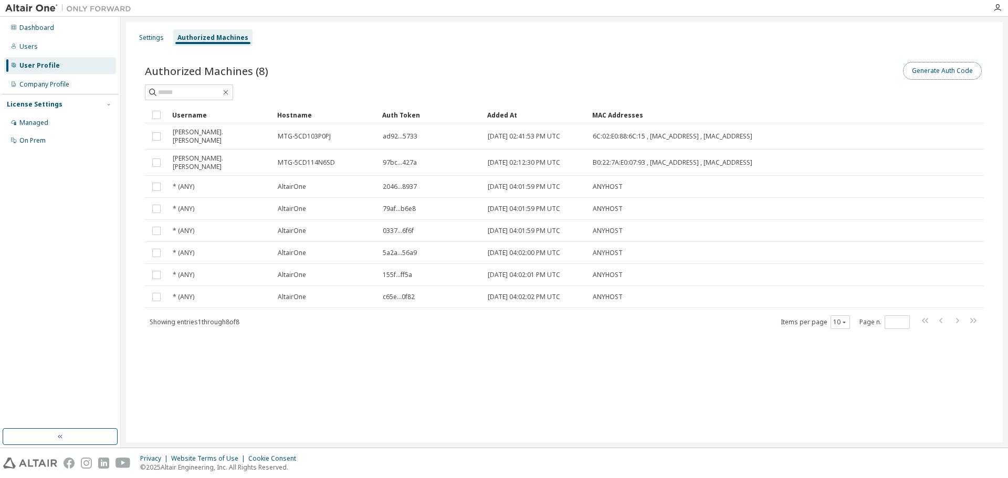
click at [944, 69] on button "Generate Auth Code" at bounding box center [942, 71] width 79 height 18
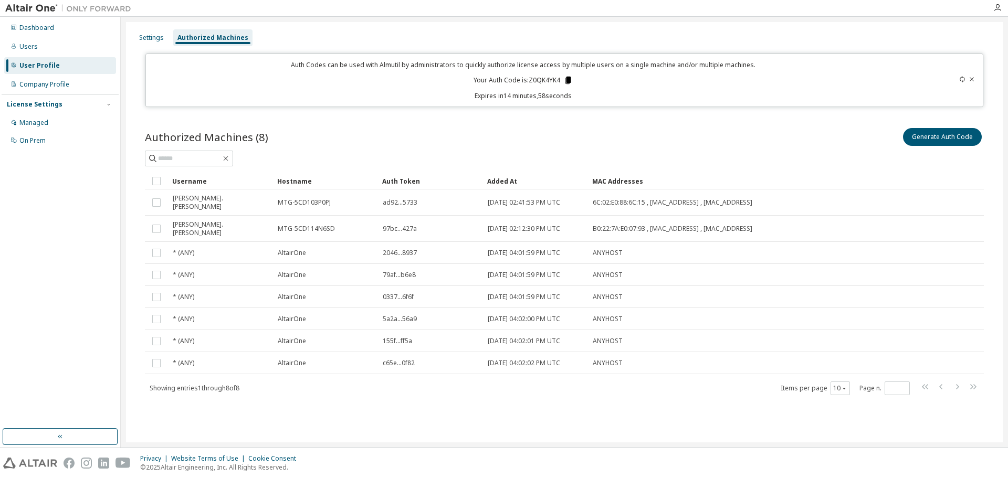
click at [571, 80] on icon at bounding box center [567, 80] width 9 height 9
click at [68, 129] on div "Managed" at bounding box center [60, 122] width 112 height 17
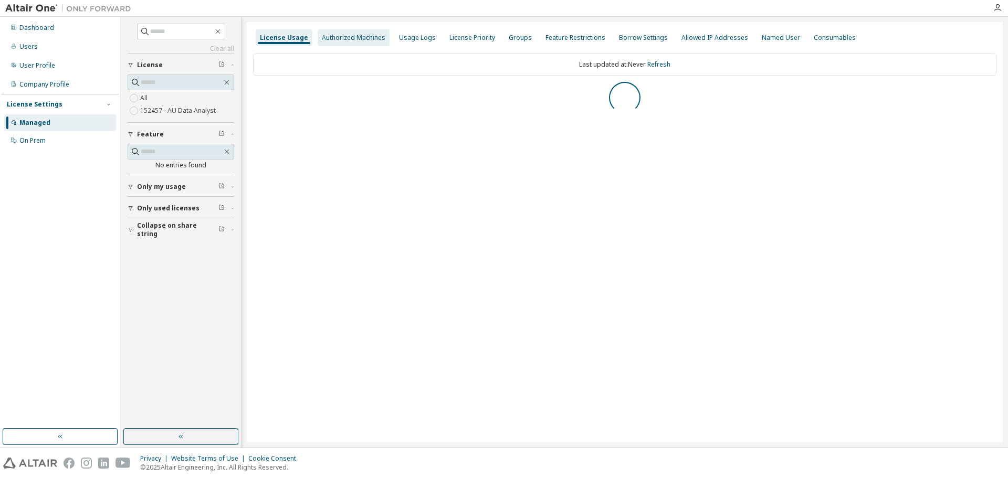
click at [355, 36] on div "Authorized Machines" at bounding box center [354, 38] width 64 height 8
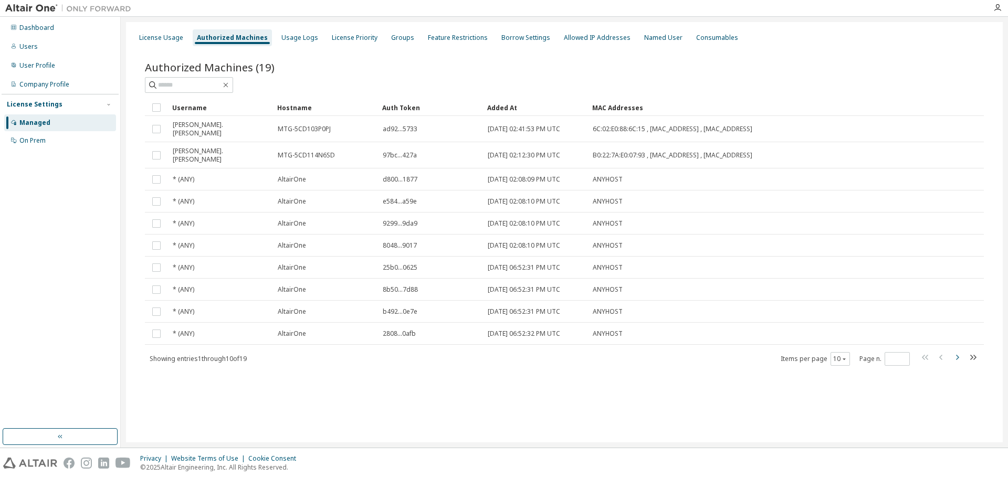
click at [955, 351] on icon "button" at bounding box center [957, 357] width 13 height 13
type input "*"
